Goal: Go to known website: Access a specific website the user already knows

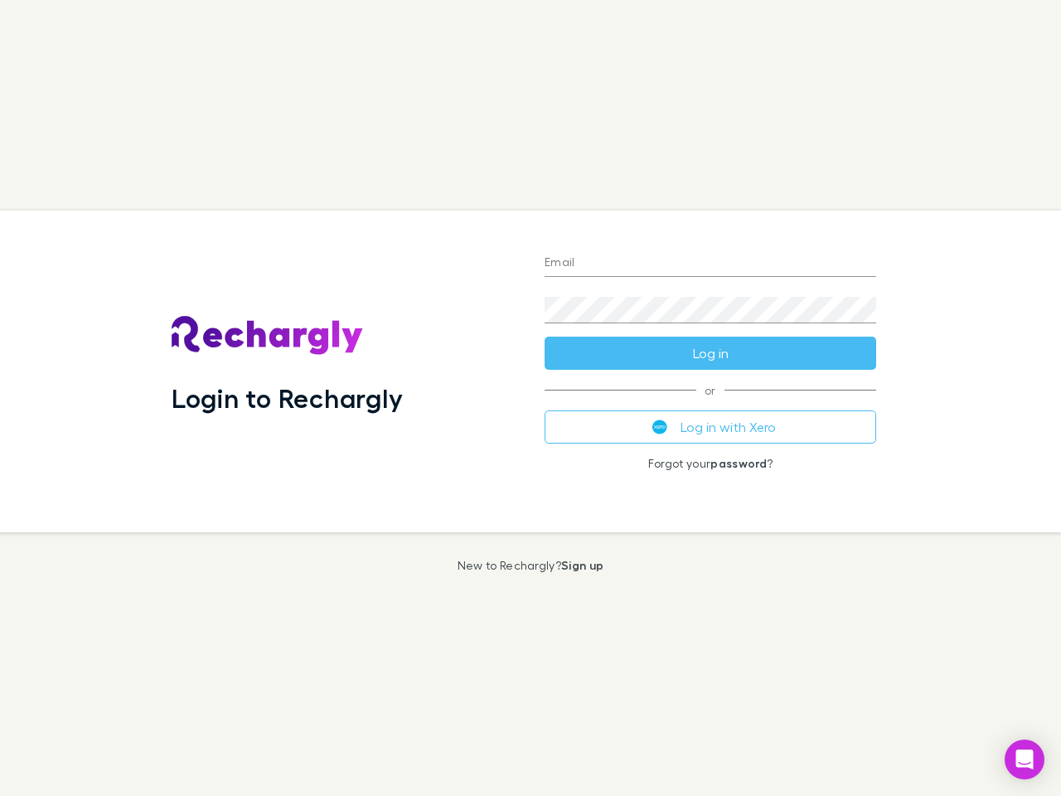
click at [531, 398] on div "Login to Rechargly" at bounding box center [344, 372] width 373 height 322
click at [710, 264] on input "Email" at bounding box center [711, 263] width 332 height 27
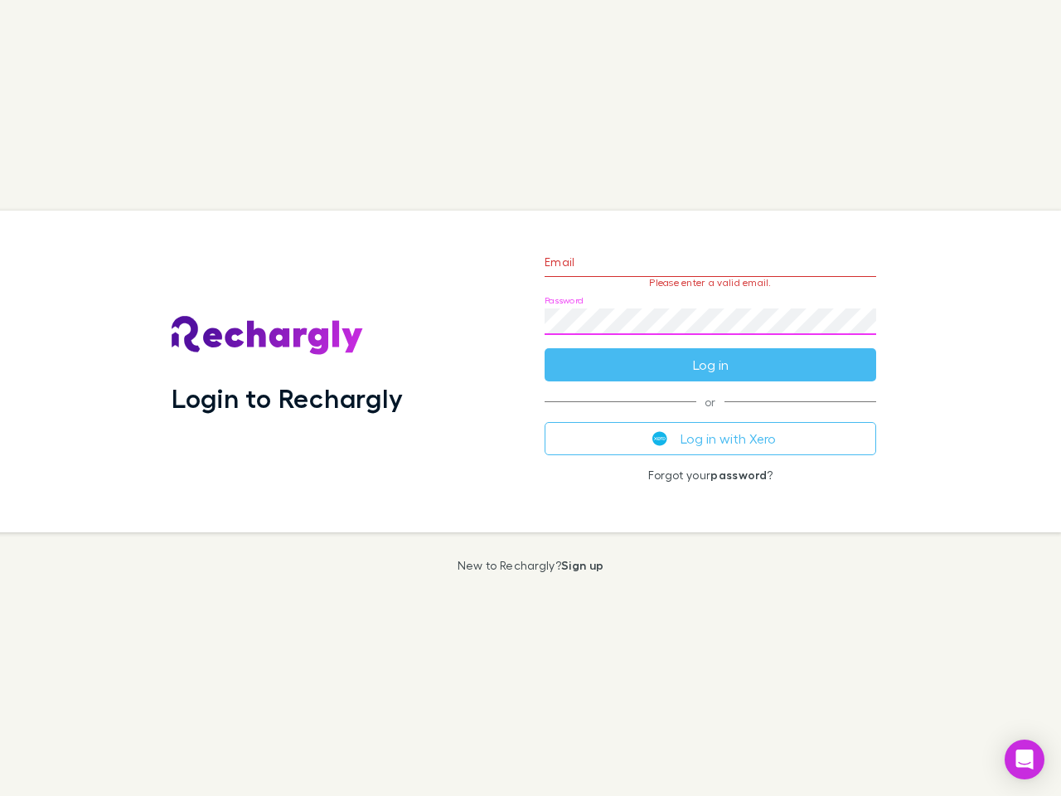
click at [710, 353] on form "Email Please enter a valid email. Password Log in" at bounding box center [711, 309] width 332 height 144
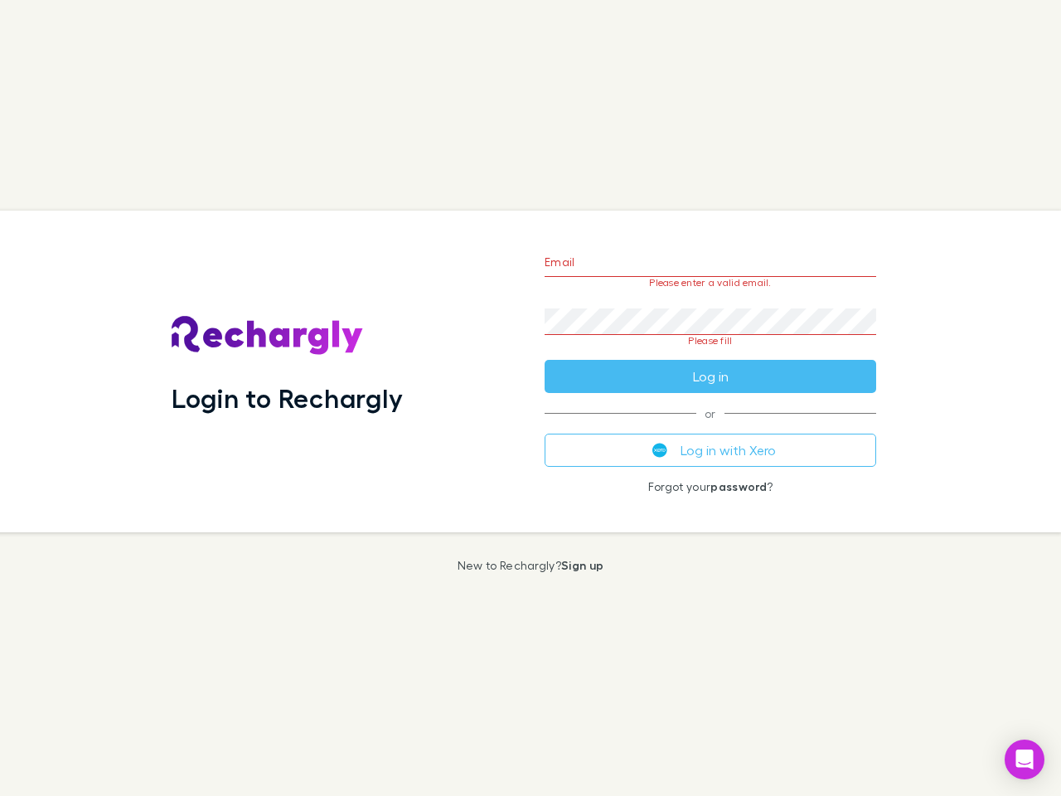
click at [710, 427] on div "Email Please enter a valid email. Password Please fill Log in or Log in with Xe…" at bounding box center [710, 372] width 358 height 322
click at [1025, 759] on icon "Open Intercom Messenger" at bounding box center [1024, 759] width 17 height 20
